Goal: Task Accomplishment & Management: Complete application form

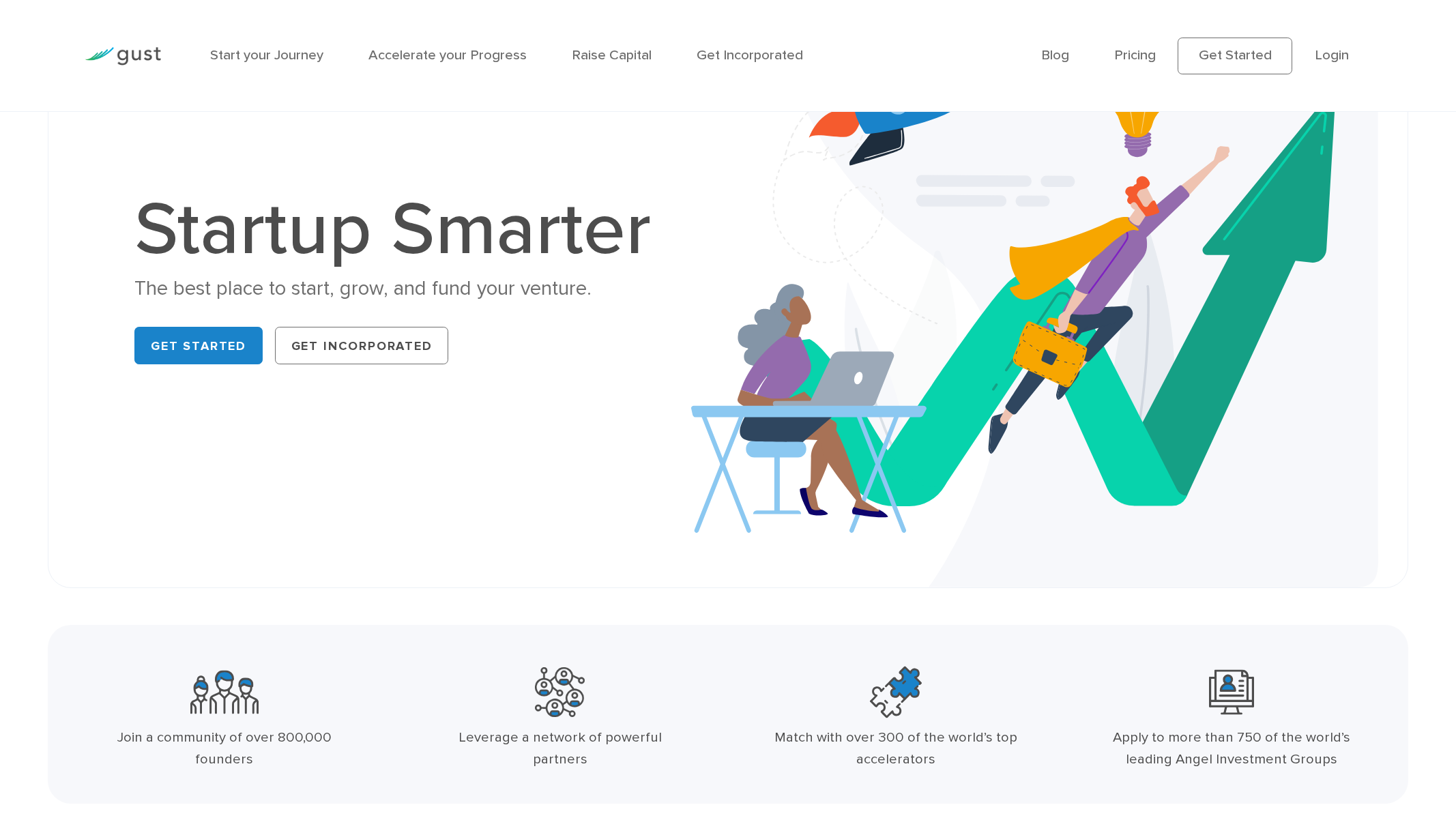
scroll to position [138, 0]
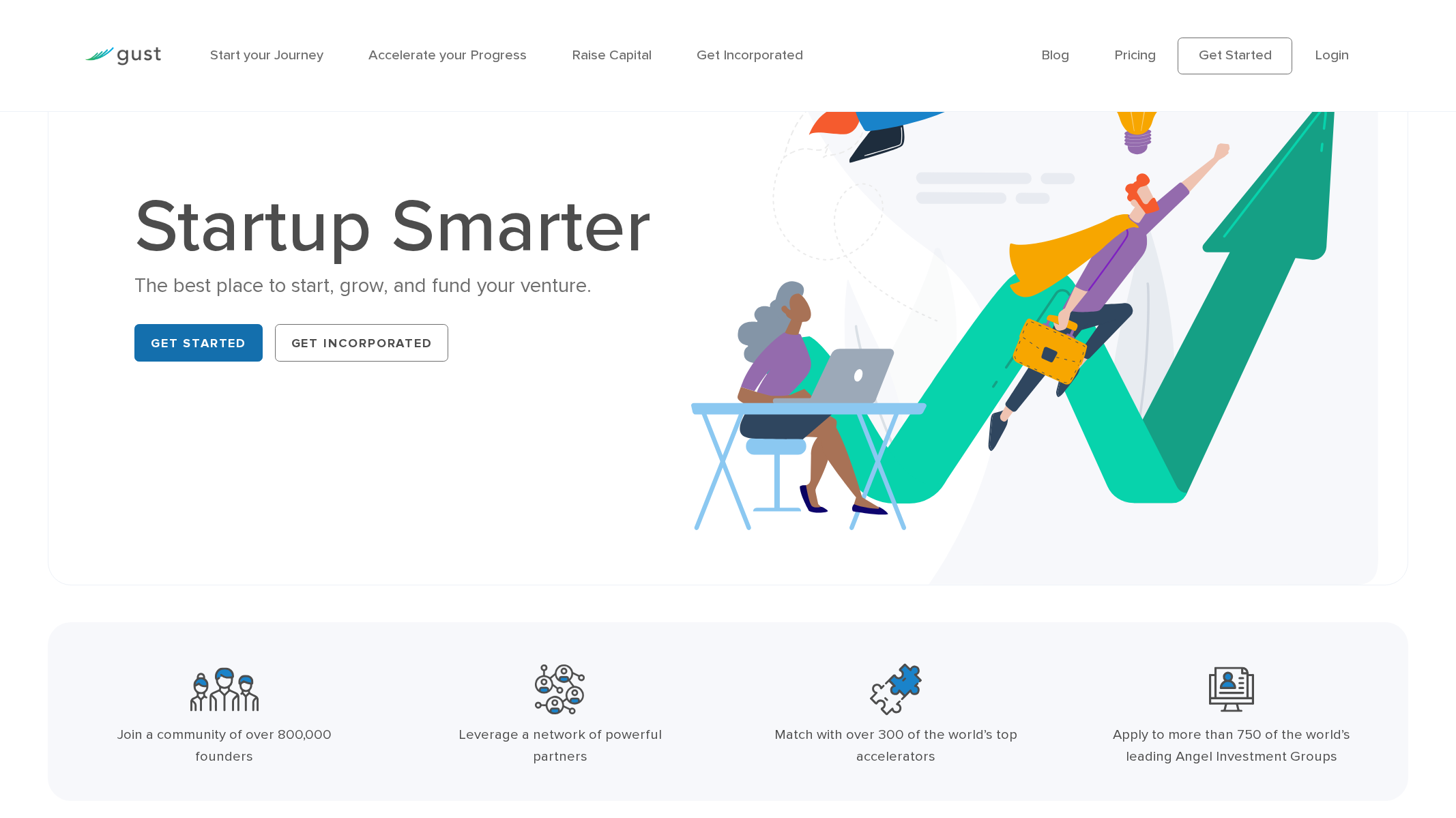
click at [208, 353] on link "Get Started" at bounding box center [198, 342] width 128 height 36
click at [203, 340] on link "Get Started" at bounding box center [198, 342] width 128 height 36
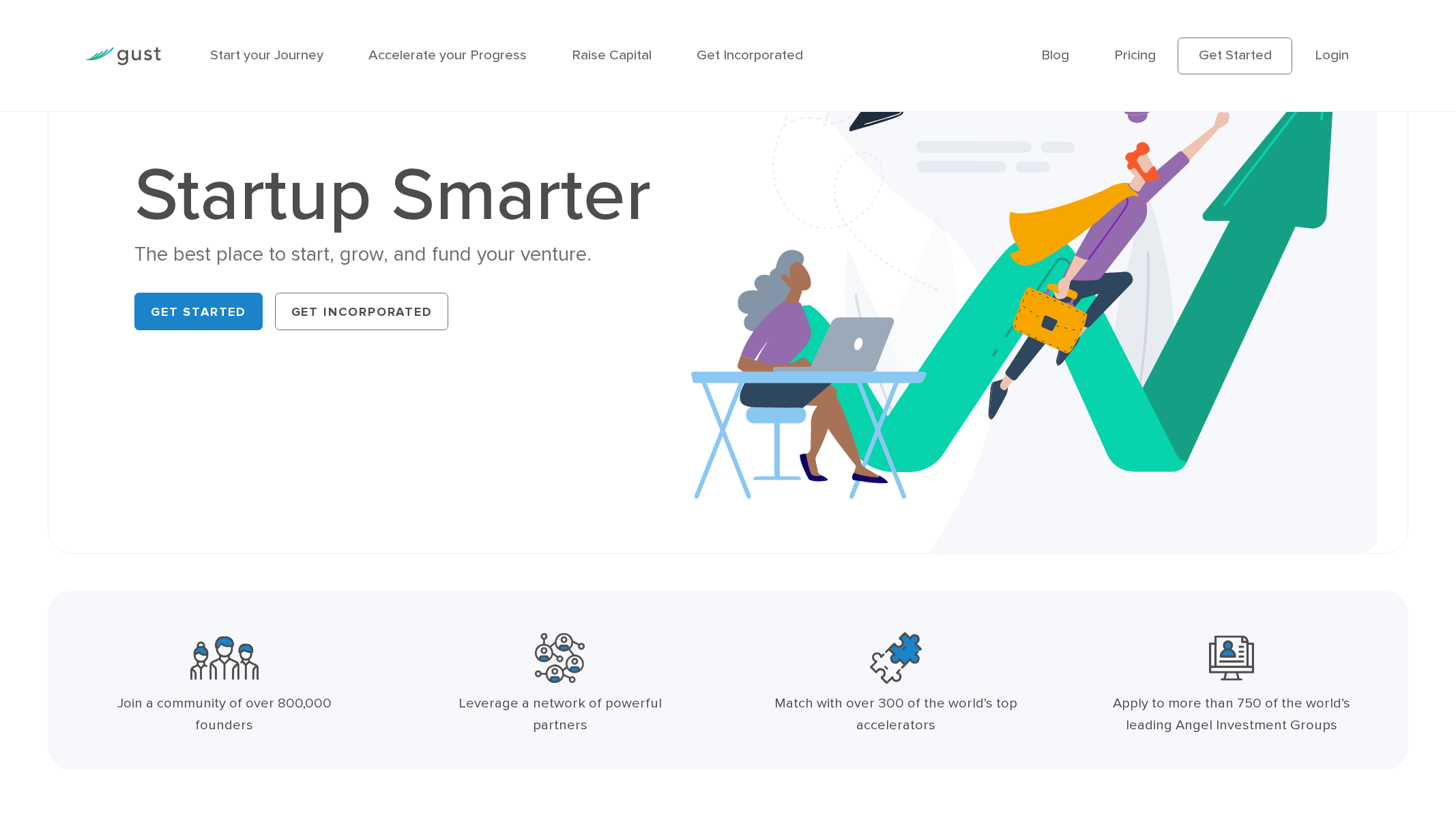
scroll to position [176, 0]
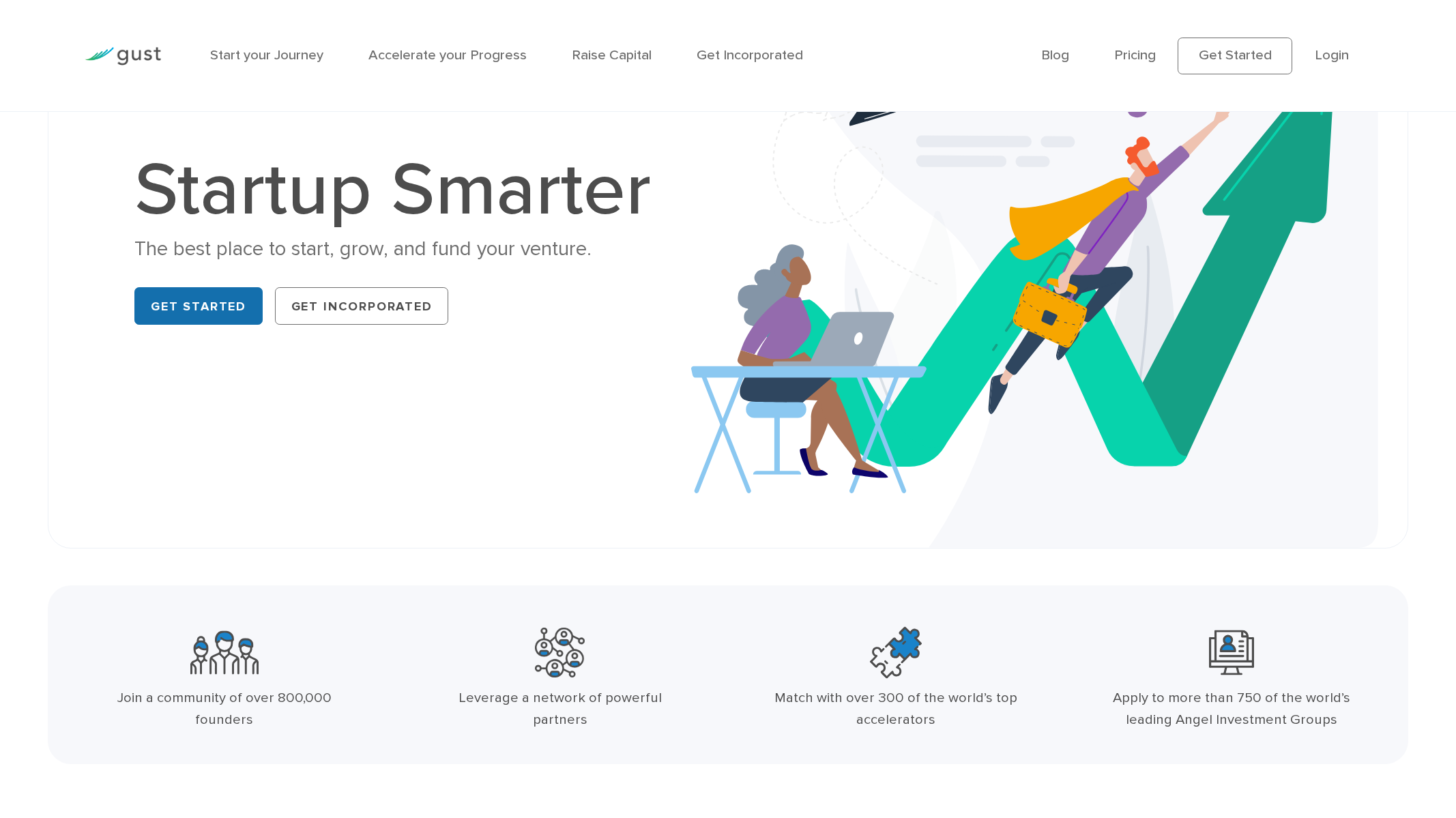
click at [226, 322] on link "Get Started" at bounding box center [198, 306] width 128 height 36
